Goal: Task Accomplishment & Management: Manage account settings

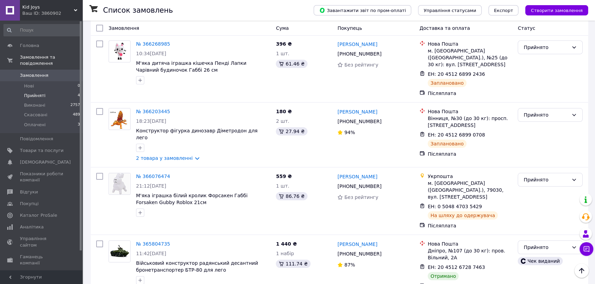
click at [35, 72] on span "Замовлення" at bounding box center [34, 75] width 29 height 6
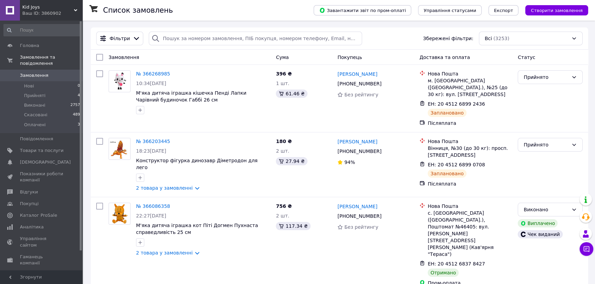
click at [32, 72] on span "Замовлення" at bounding box center [34, 75] width 29 height 6
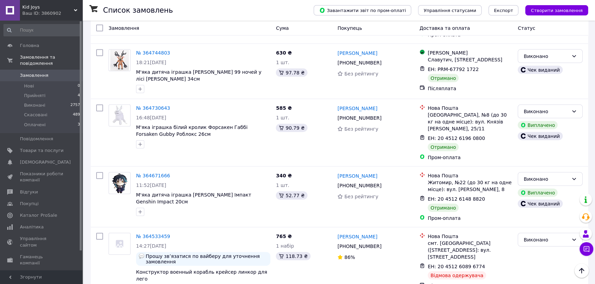
scroll to position [2092, 0]
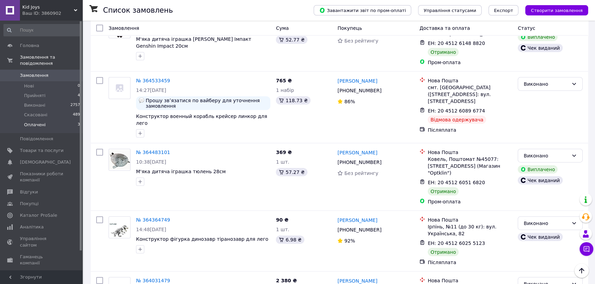
click at [43, 122] on span "Оплачені" at bounding box center [35, 125] width 22 height 6
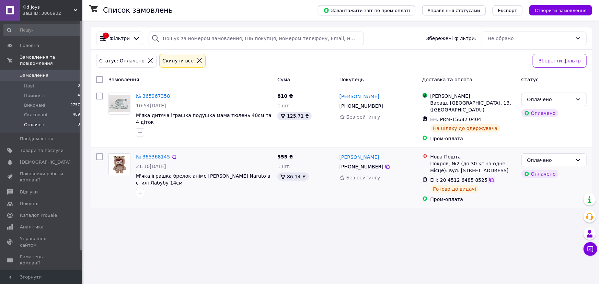
click at [490, 180] on icon at bounding box center [492, 180] width 4 height 4
click at [45, 91] on li "Прийняті 4" at bounding box center [42, 96] width 84 height 10
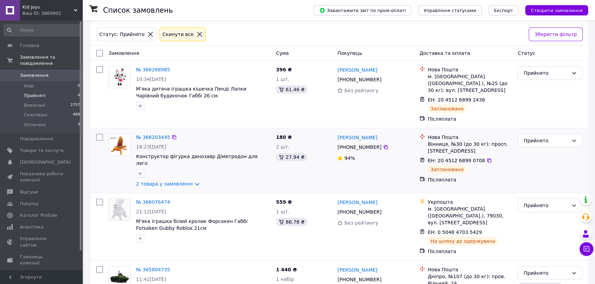
scroll to position [52, 0]
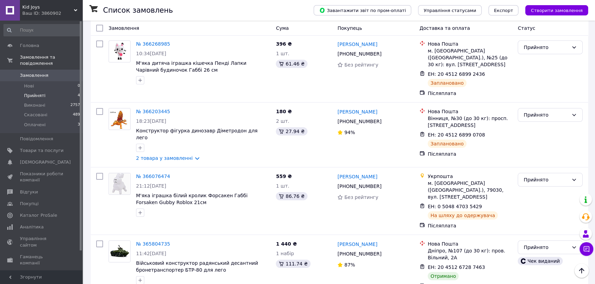
click at [36, 72] on span "Замовлення" at bounding box center [34, 75] width 29 height 6
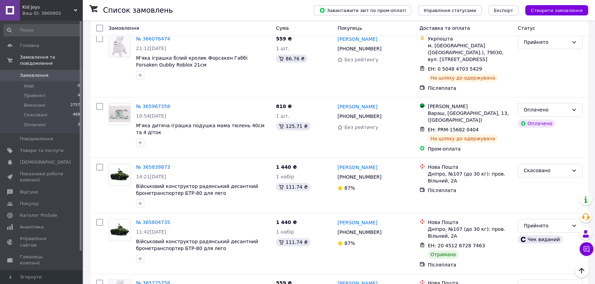
scroll to position [187, 0]
